Goal: Information Seeking & Learning: Check status

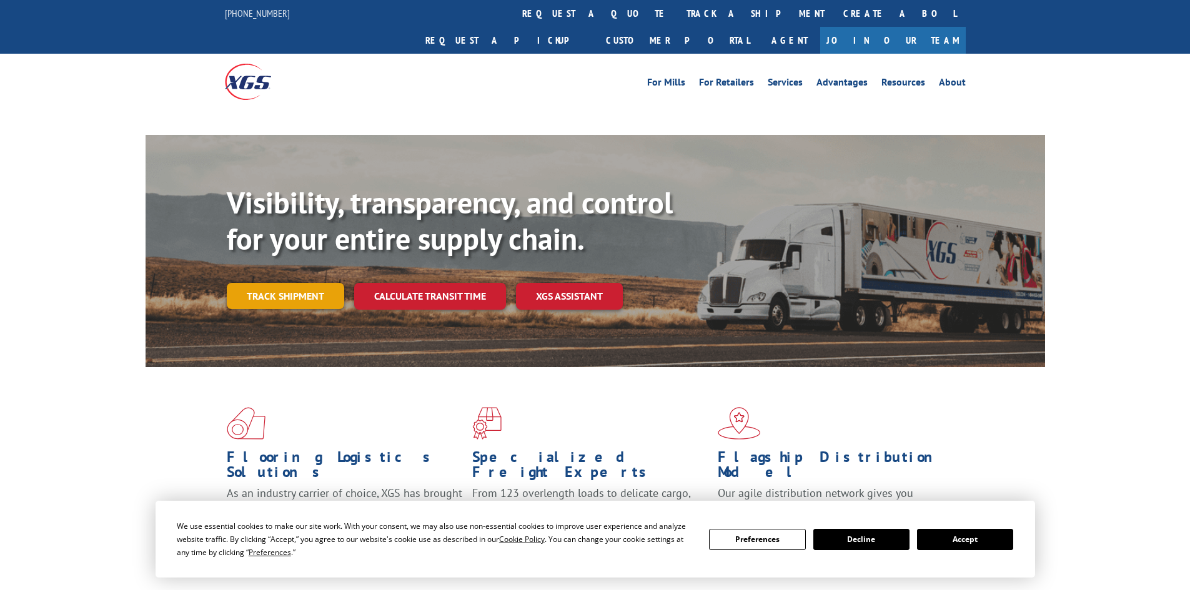
click at [297, 283] on link "Track shipment" at bounding box center [285, 296] width 117 height 26
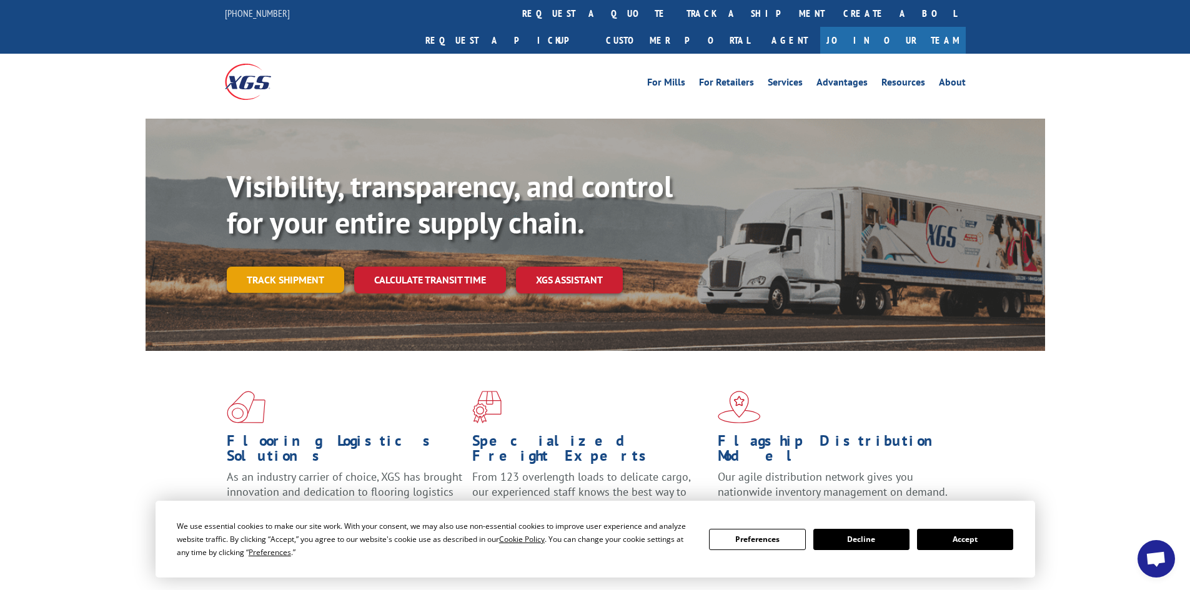
click at [297, 267] on link "Track shipment" at bounding box center [285, 280] width 117 height 26
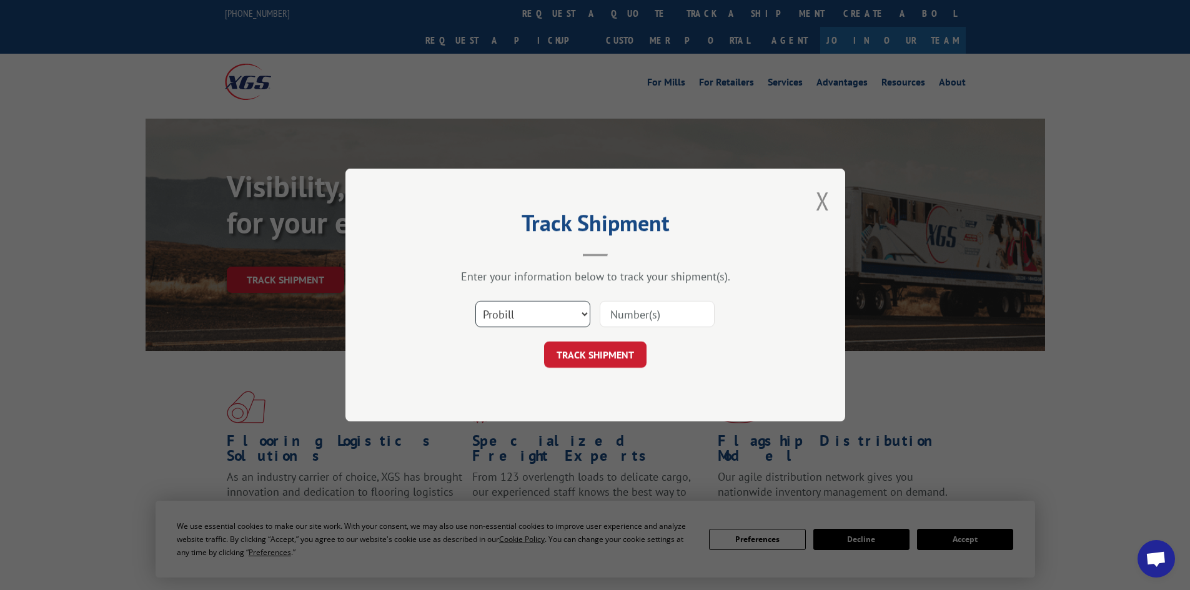
click at [540, 319] on select "Select category... Probill BOL PO" at bounding box center [532, 314] width 115 height 26
select select "bol"
click at [475, 301] on select "Select category... Probill BOL PO" at bounding box center [532, 314] width 115 height 26
paste input "6006833"
type input "6006833"
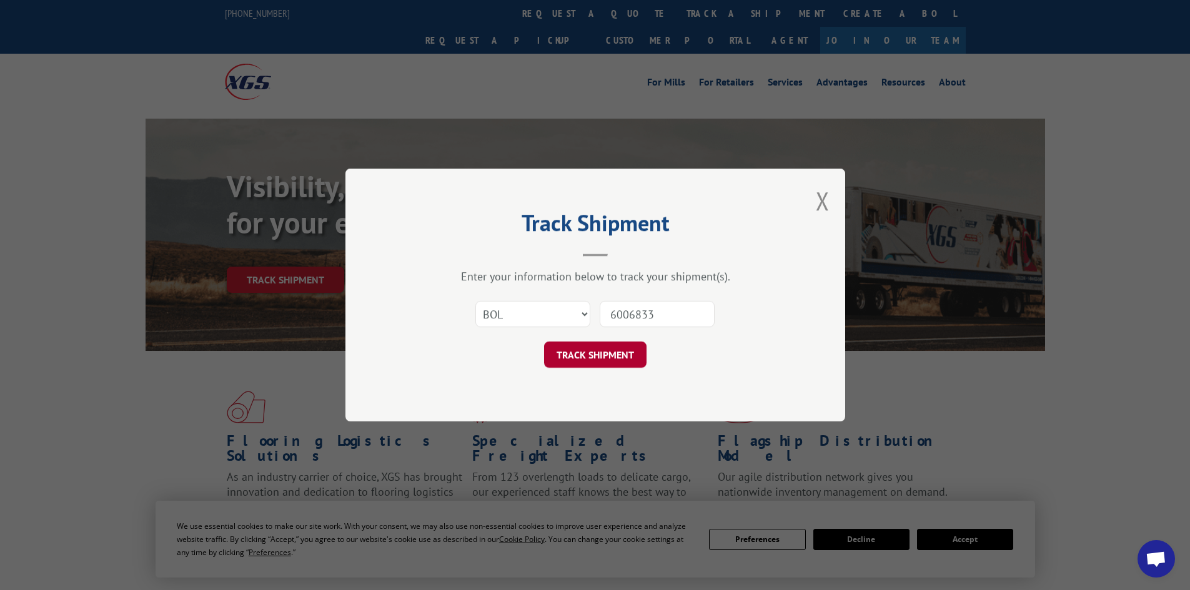
click at [568, 358] on button "TRACK SHIPMENT" at bounding box center [595, 355] width 102 height 26
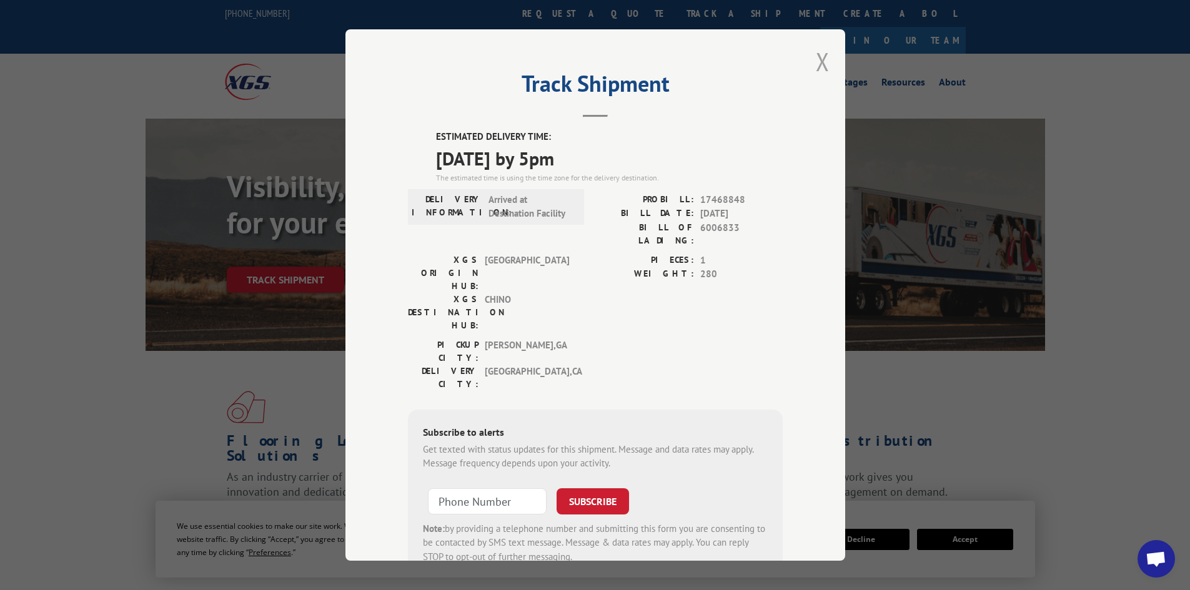
click at [817, 62] on button "Close modal" at bounding box center [823, 61] width 14 height 33
